Goal: Find specific page/section: Find specific page/section

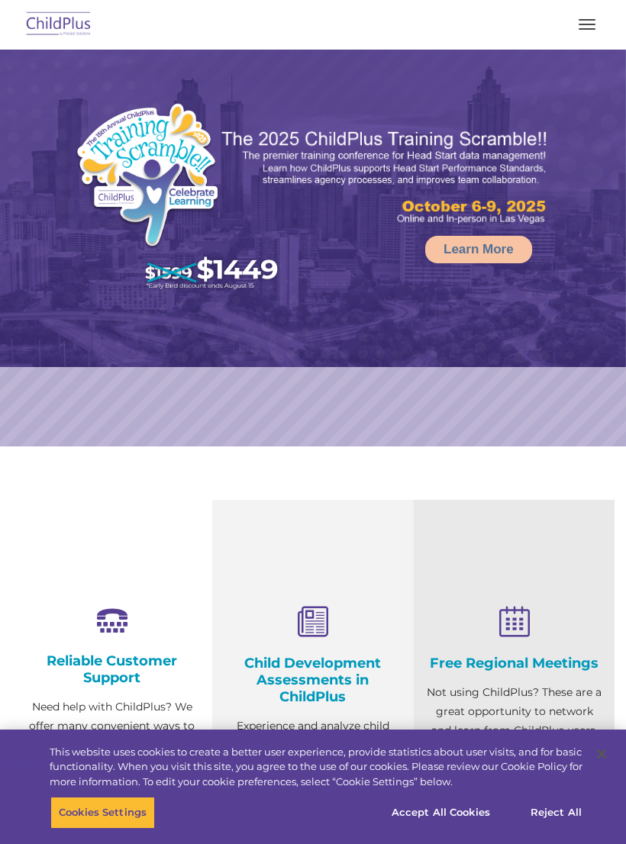
select select "MEDIUM"
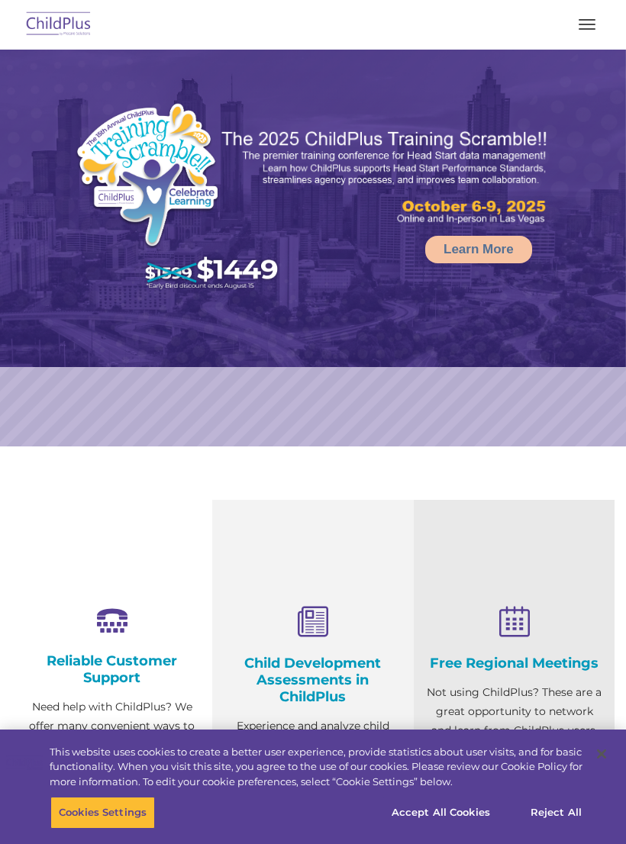
select select "MEDIUM"
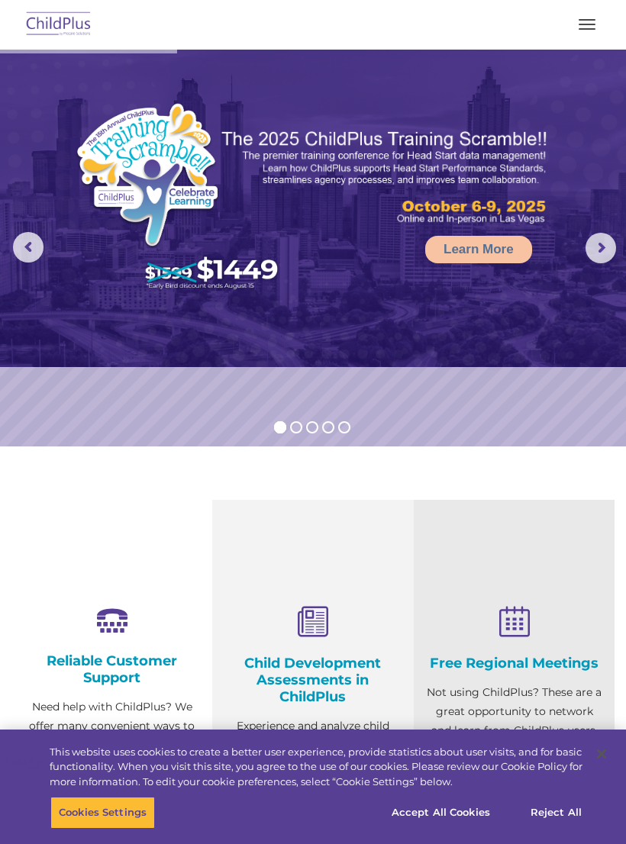
click at [578, 30] on button "button" at bounding box center [587, 24] width 32 height 24
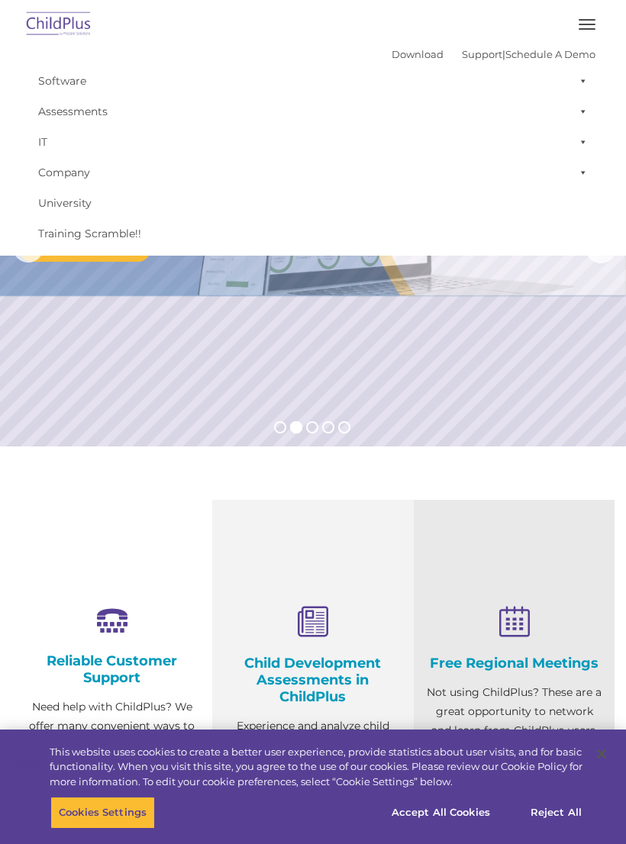
click at [589, 22] on button "button" at bounding box center [587, 24] width 32 height 24
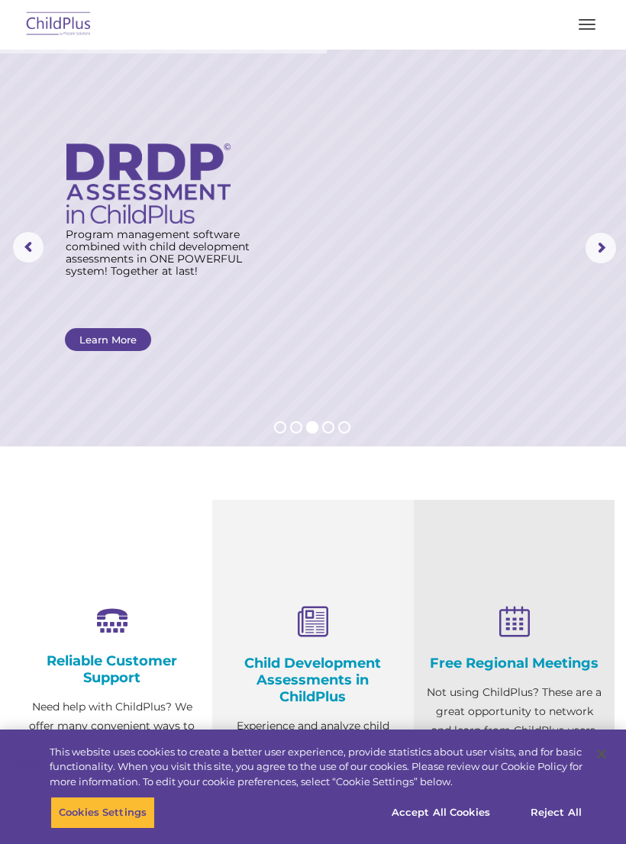
click at [590, 18] on button "button" at bounding box center [587, 24] width 32 height 24
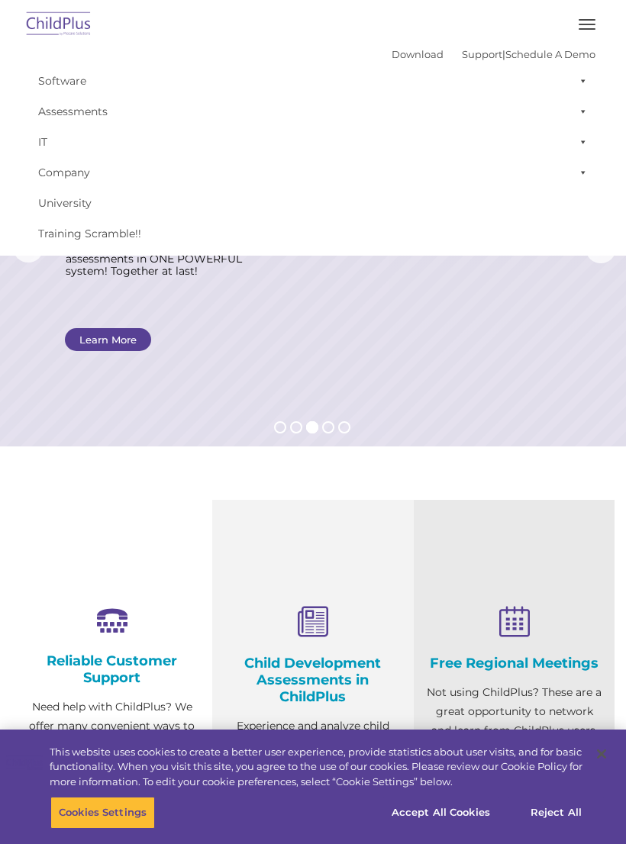
click at [382, 113] on link "Assessments" at bounding box center [313, 111] width 565 height 31
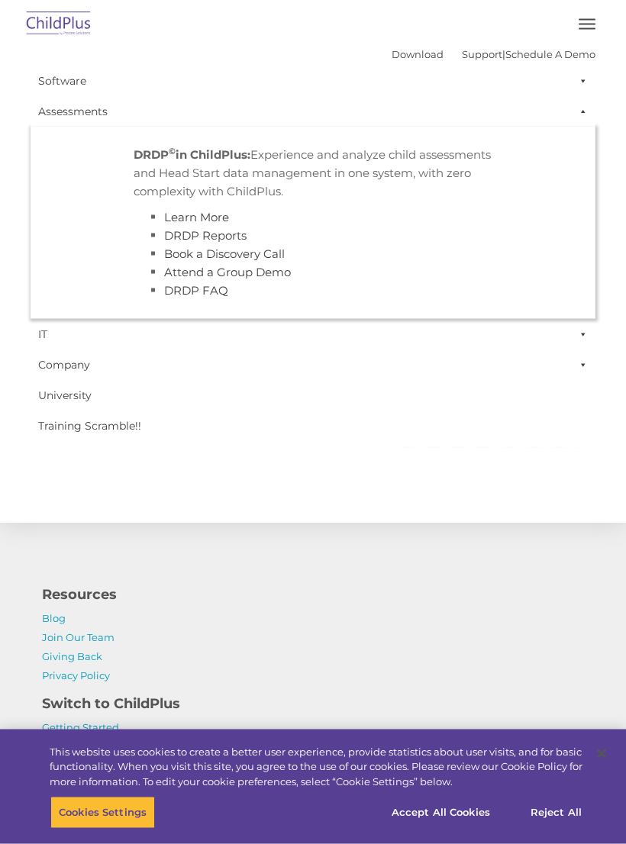
scroll to position [1637, 0]
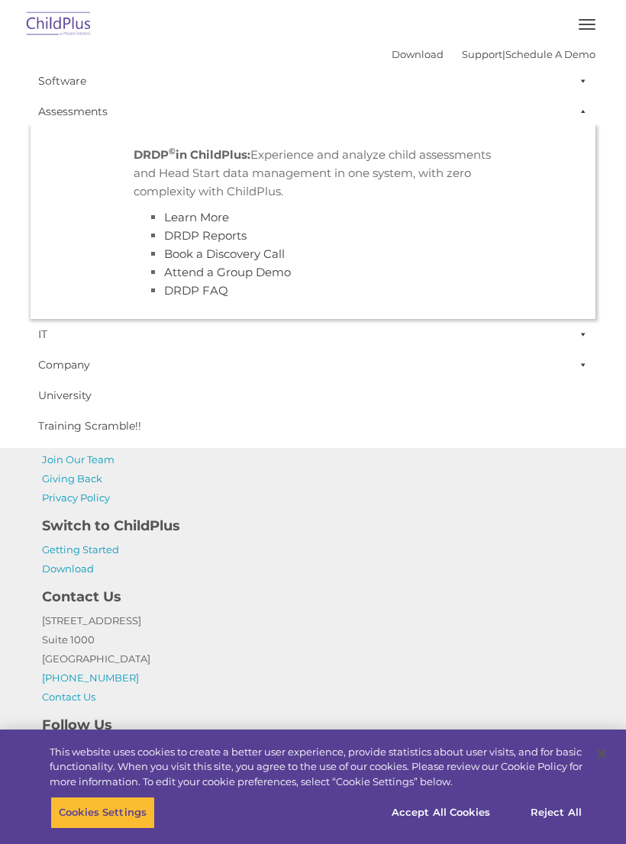
click at [582, 27] on button "button" at bounding box center [587, 24] width 32 height 24
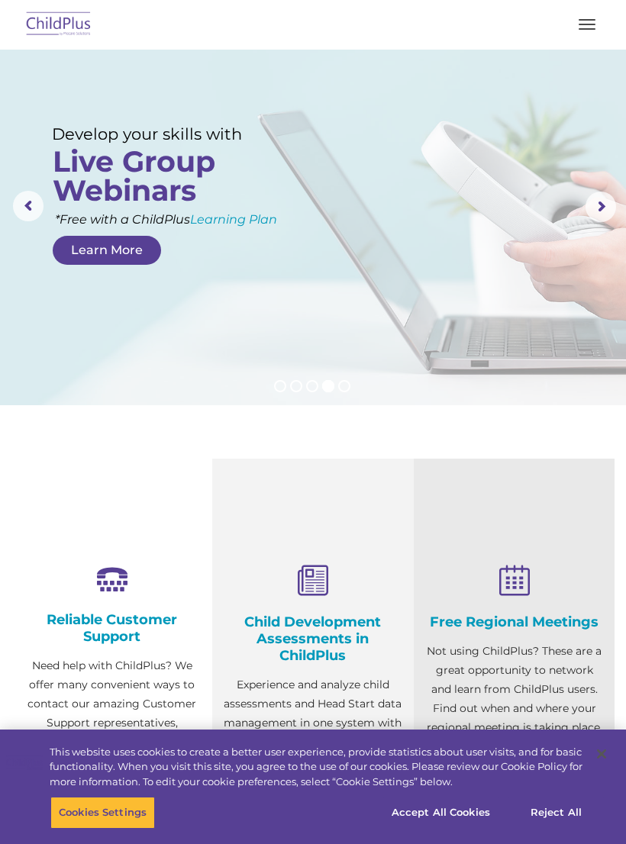
scroll to position [0, 0]
